Goal: Transaction & Acquisition: Purchase product/service

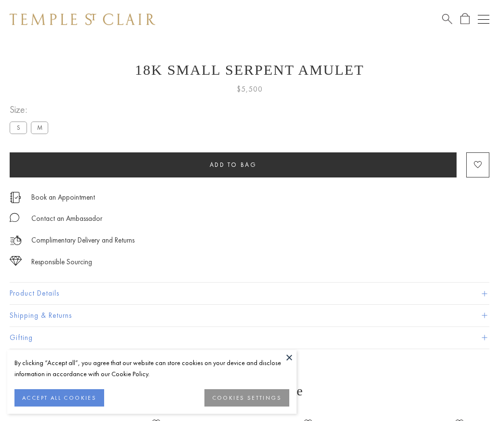
scroll to position [39, 0]
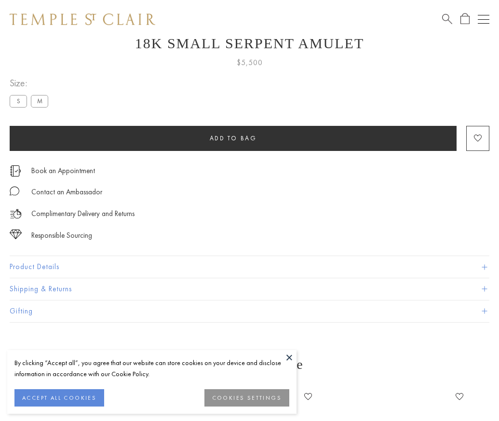
click at [233, 134] on span "Add to bag" at bounding box center [233, 138] width 47 height 8
